Goal: Transaction & Acquisition: Purchase product/service

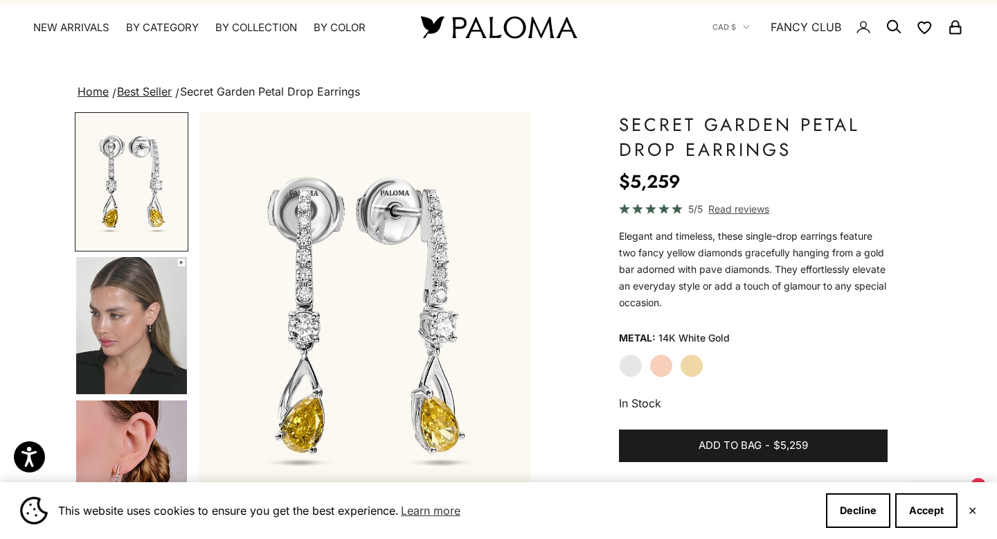
scroll to position [33, 0]
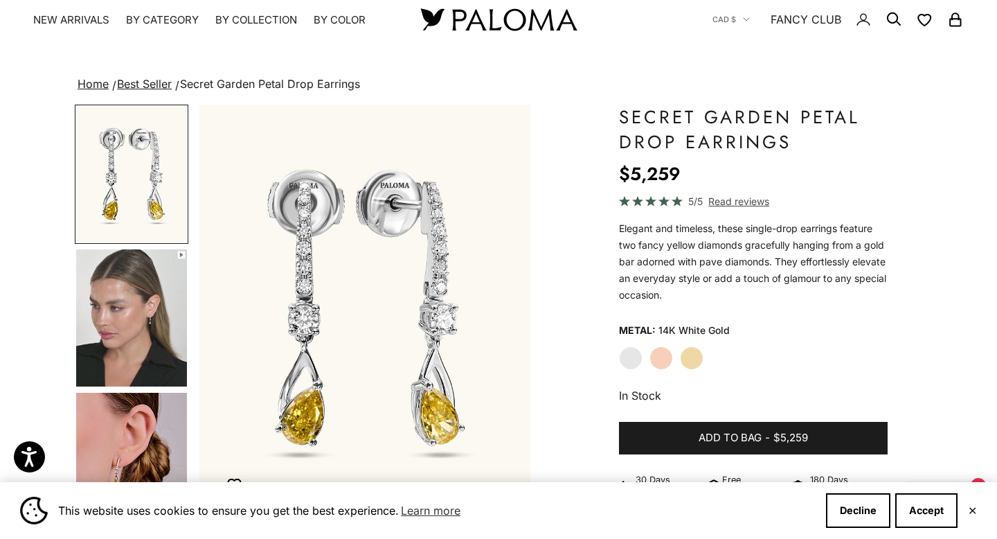
click at [690, 361] on label "Yellow Gold" at bounding box center [692, 358] width 24 height 24
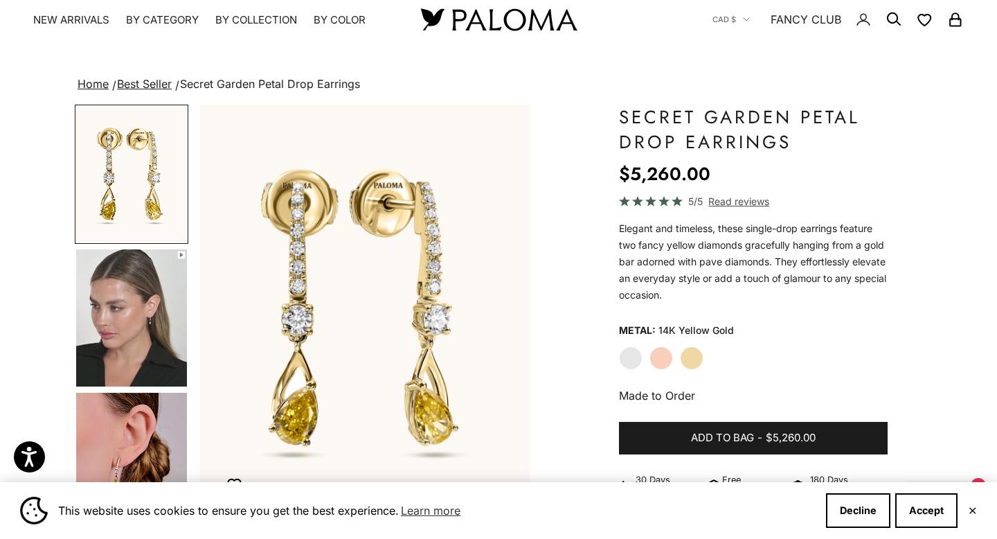
click at [161, 315] on img "Go to item 4" at bounding box center [131, 317] width 111 height 137
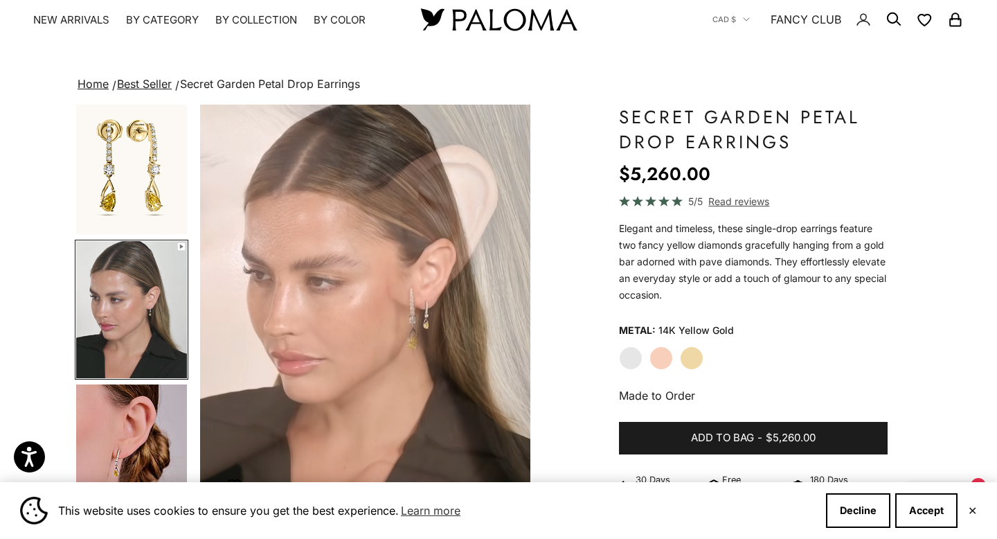
click at [144, 400] on img "Go to item 5" at bounding box center [131, 452] width 111 height 137
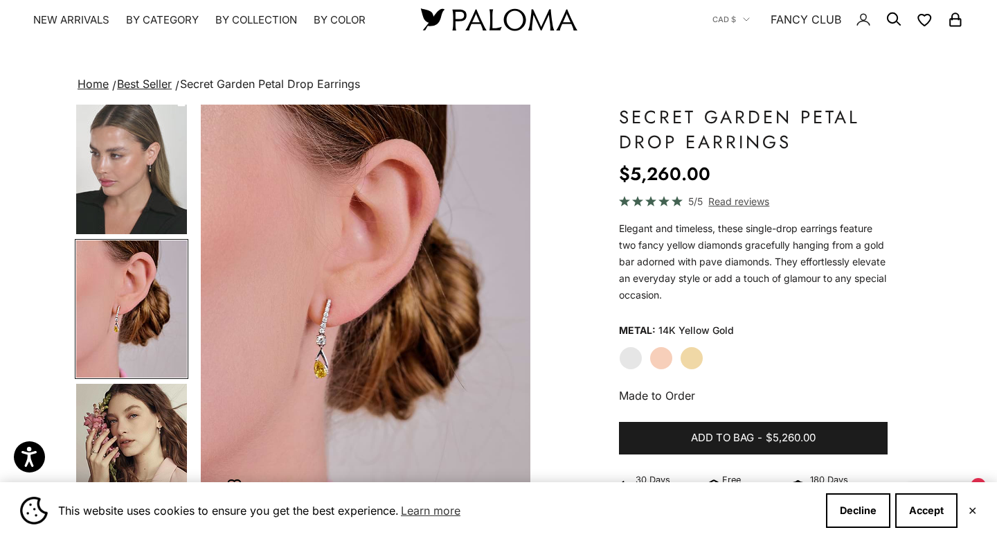
scroll to position [0, 695]
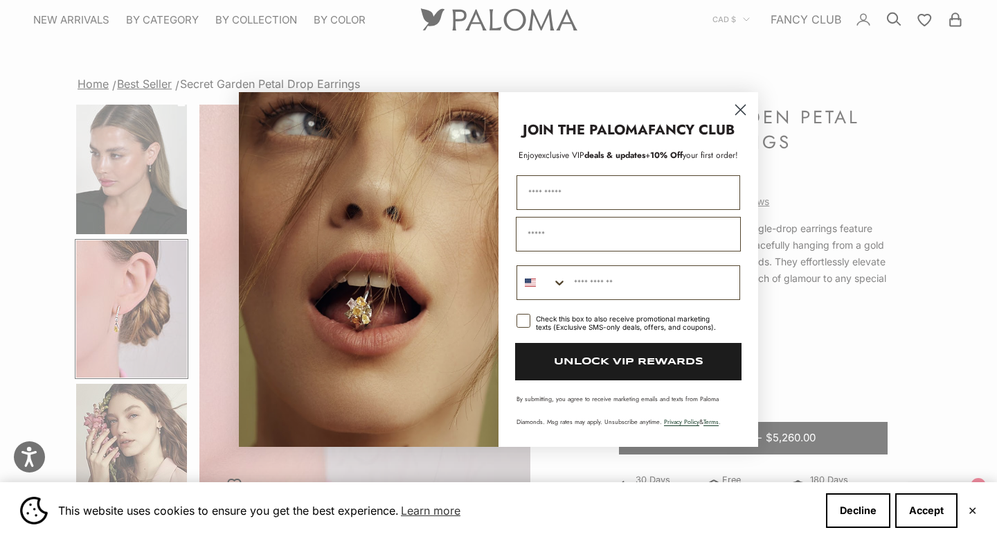
click at [737, 114] on icon "Close dialog" at bounding box center [741, 110] width 10 height 10
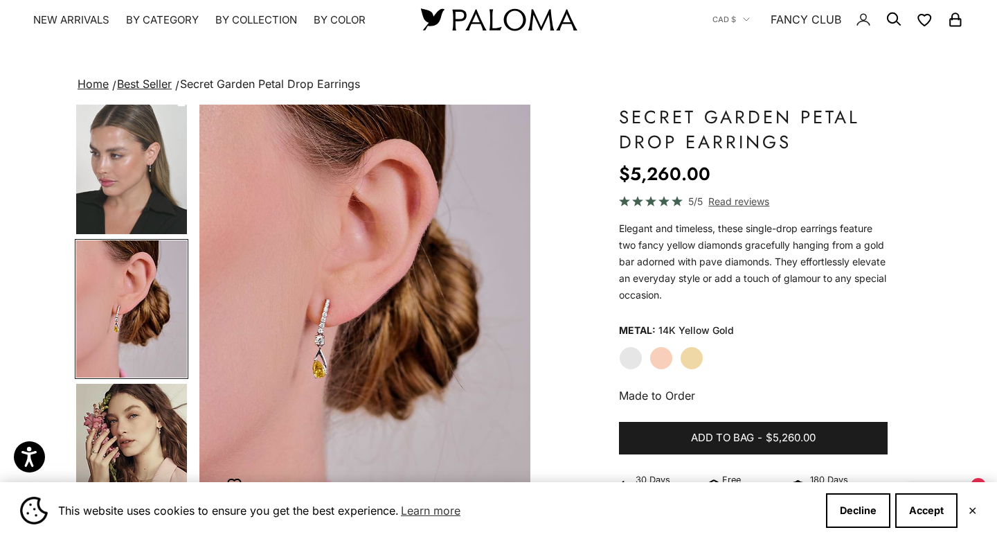
click at [625, 356] on label "White Gold" at bounding box center [631, 358] width 24 height 24
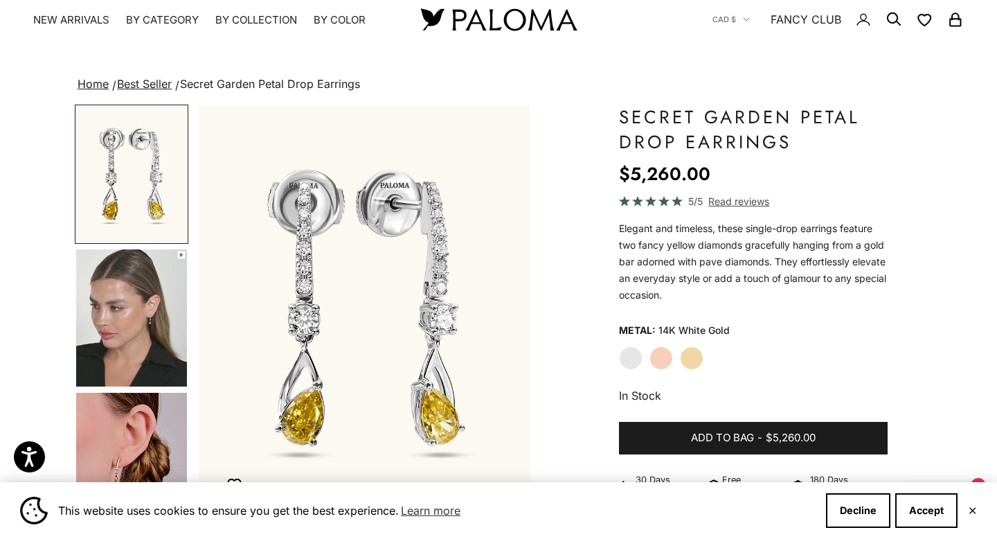
click at [701, 356] on label "Yellow Gold" at bounding box center [692, 358] width 24 height 24
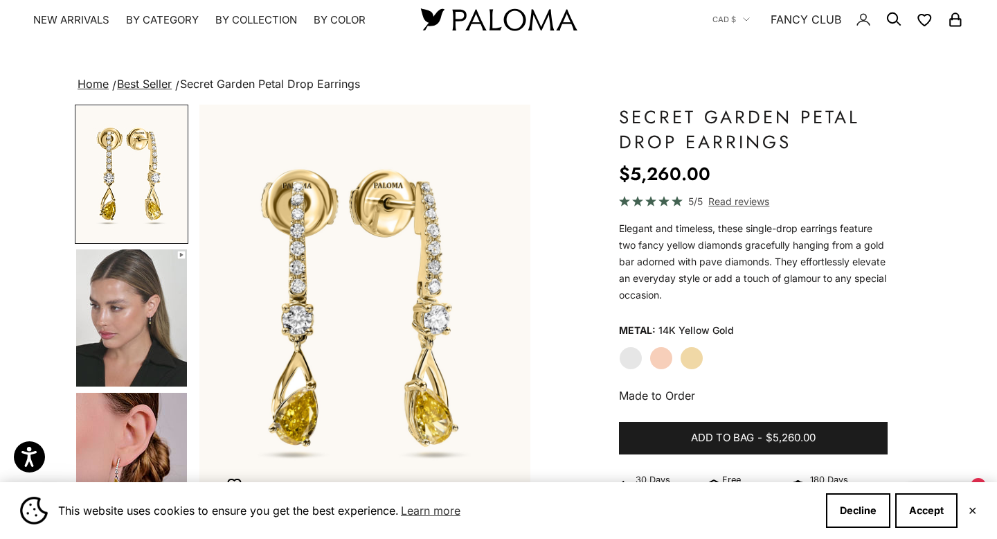
click at [143, 283] on img "Go to item 4" at bounding box center [131, 317] width 111 height 137
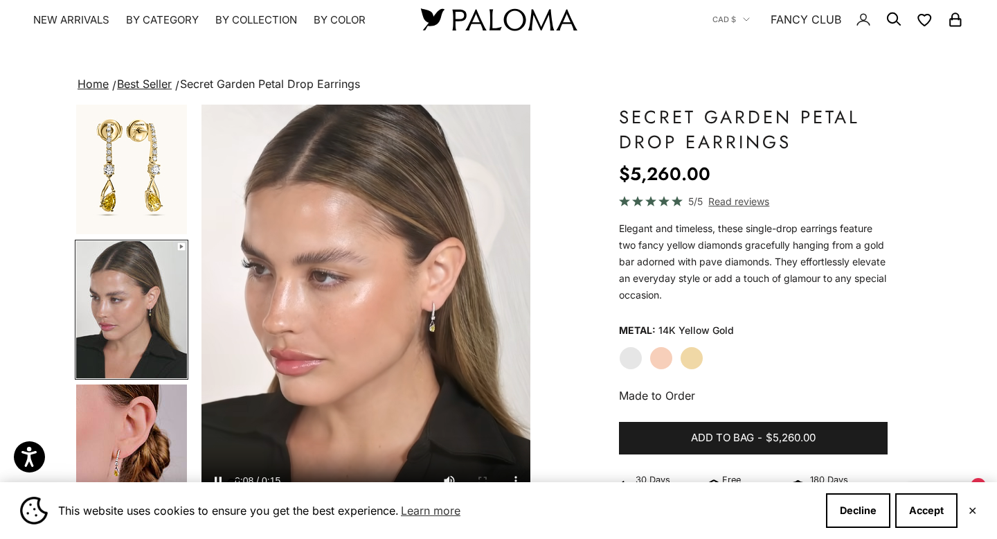
scroll to position [0, 347]
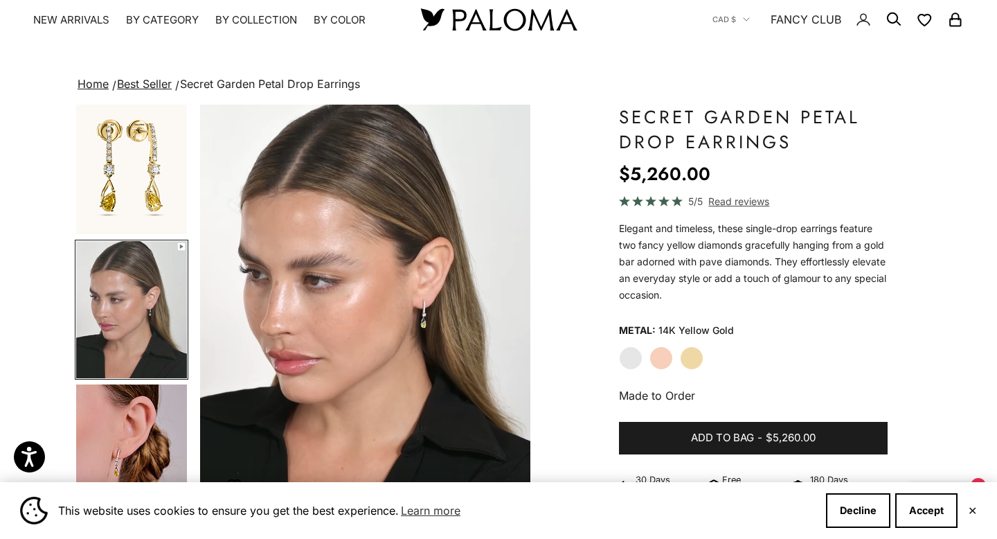
click at [123, 143] on img "Go to item 3" at bounding box center [131, 166] width 111 height 136
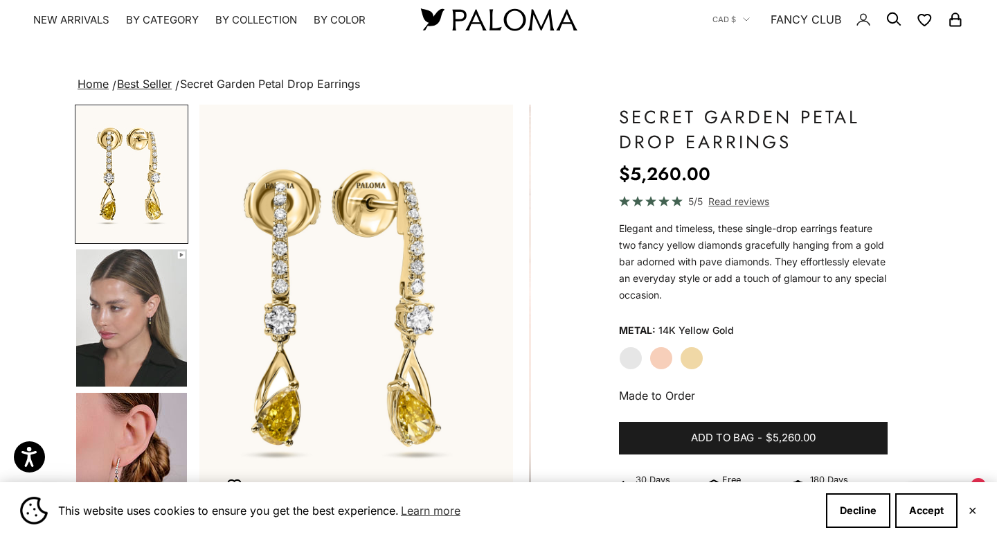
scroll to position [0, 0]
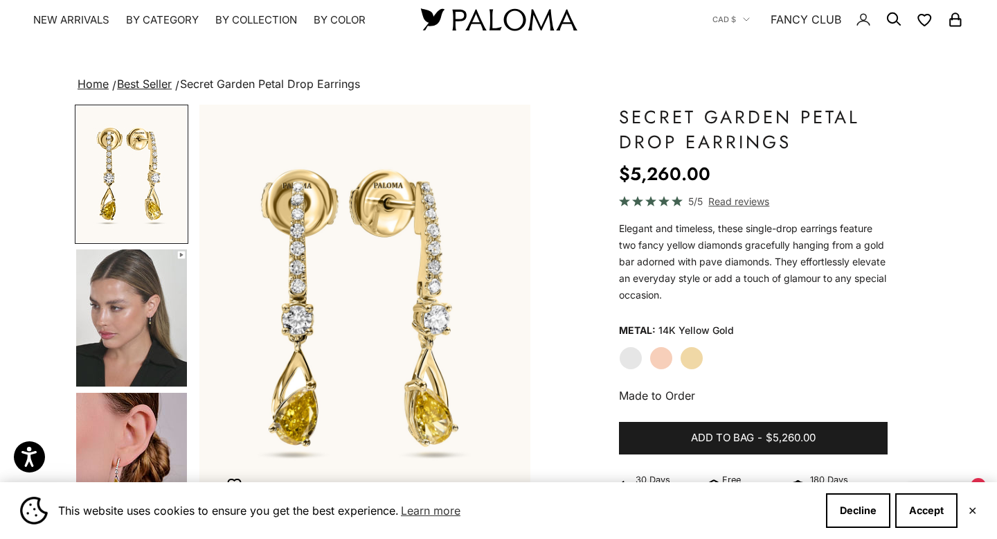
click at [573, 341] on div "Zoom picture Save Add to wishlist Next Previous Go to item 1" at bounding box center [499, 515] width 848 height 821
